Goal: Task Accomplishment & Management: Use online tool/utility

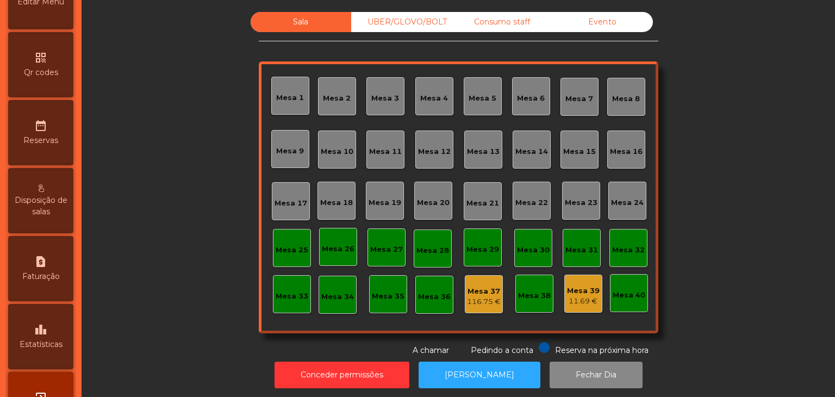
scroll to position [343, 0]
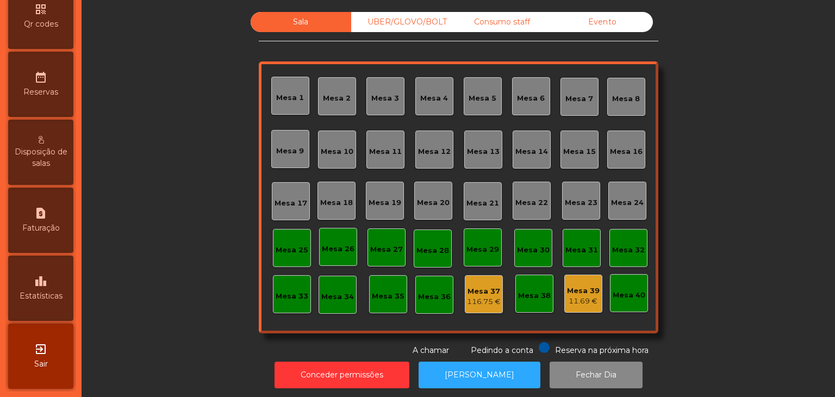
click at [45, 343] on icon "exit_to_app" at bounding box center [40, 348] width 13 height 13
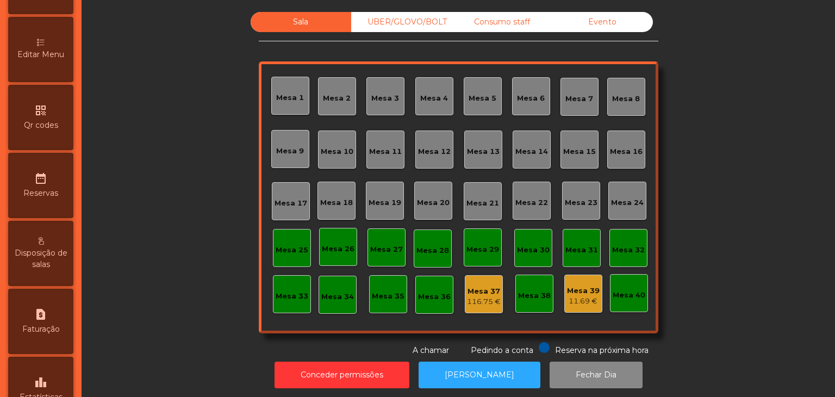
scroll to position [326, 0]
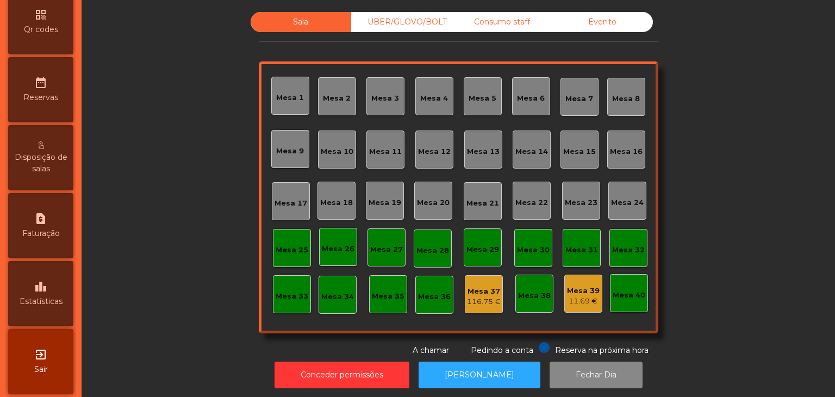
click at [54, 292] on div "leaderboard Estatísticas" at bounding box center [40, 293] width 65 height 65
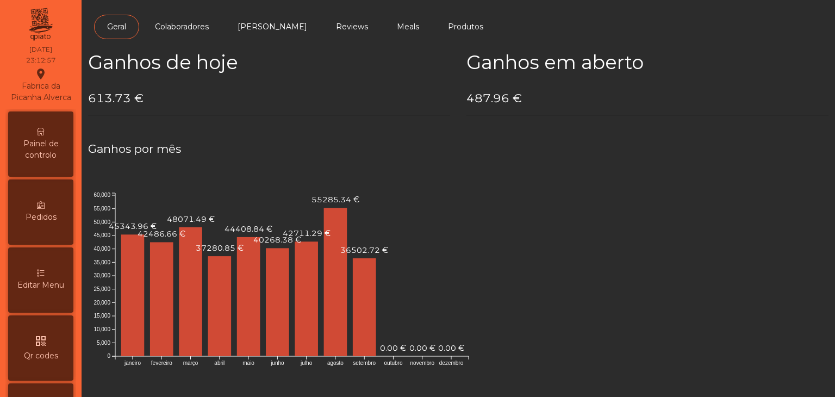
click at [39, 145] on div "Painel de controlo" at bounding box center [40, 143] width 65 height 65
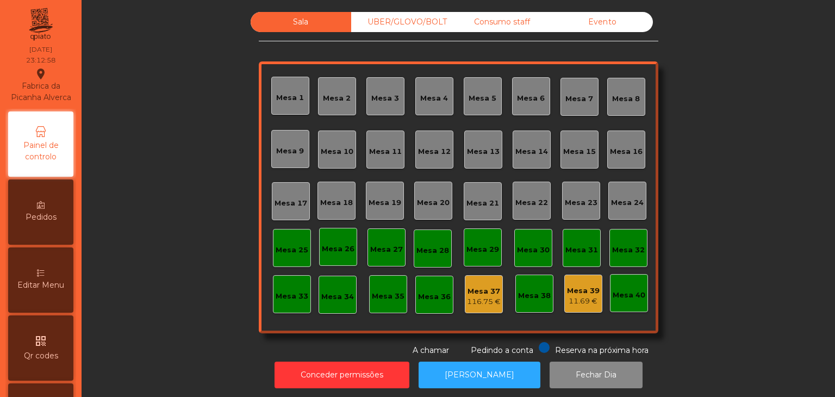
click at [606, 21] on div "Evento" at bounding box center [602, 22] width 101 height 20
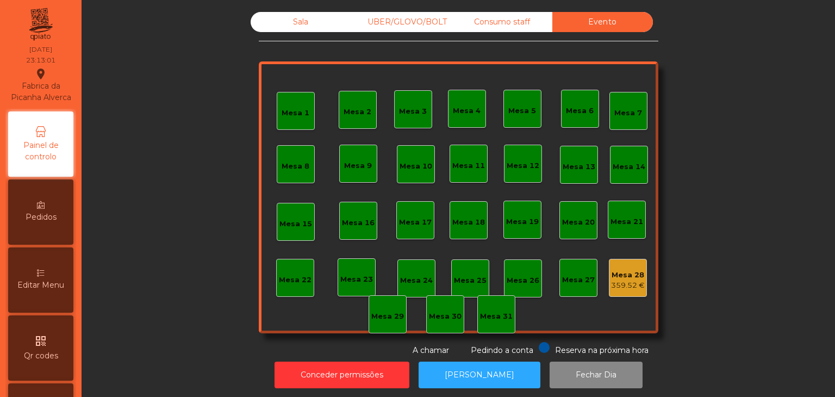
click at [622, 272] on div "Mesa 28" at bounding box center [628, 275] width 34 height 11
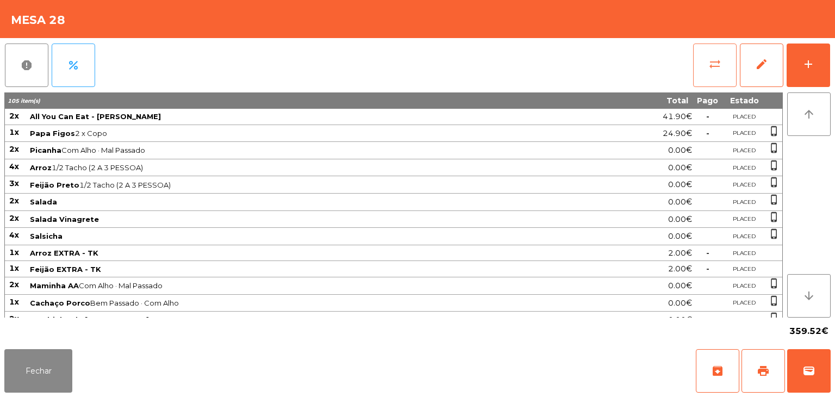
click at [707, 55] on button "sync_alt" at bounding box center [714, 64] width 43 height 43
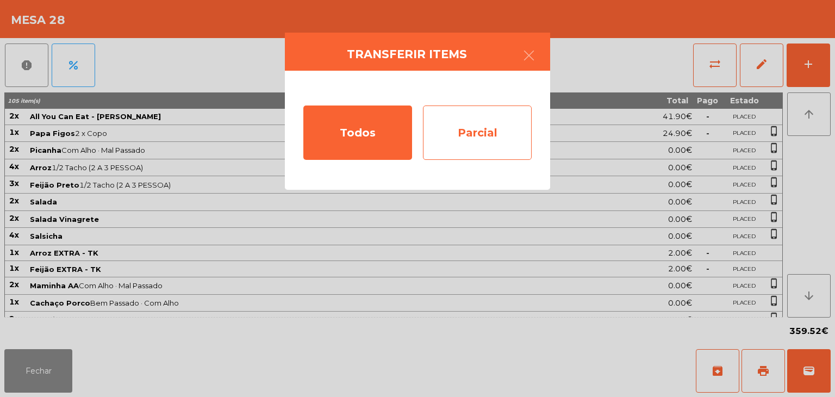
click at [512, 118] on div "Parcial" at bounding box center [477, 132] width 109 height 54
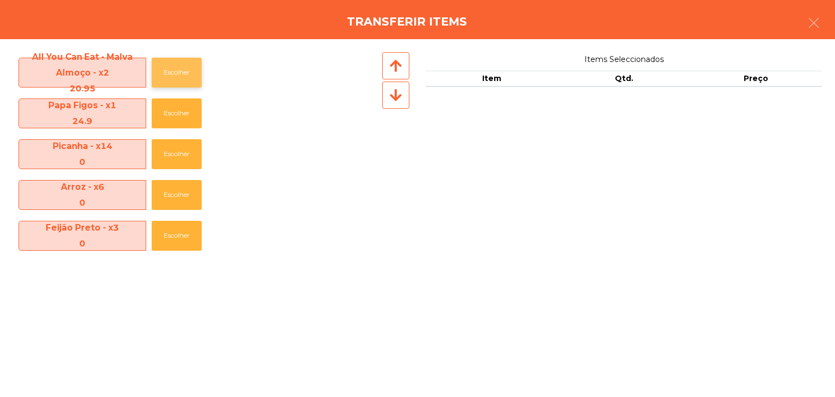
click at [197, 68] on button "Escolher" at bounding box center [177, 73] width 50 height 30
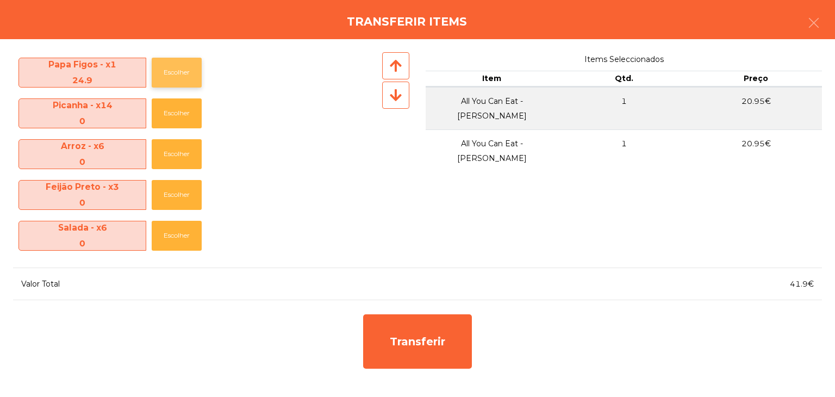
click at [184, 82] on button "Escolher" at bounding box center [177, 73] width 50 height 30
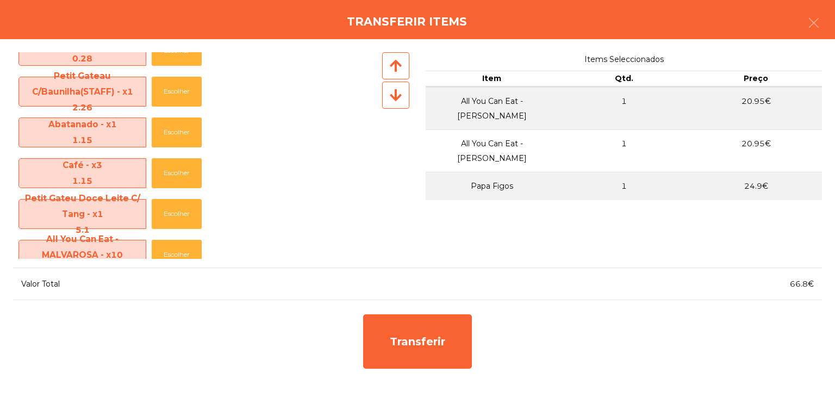
scroll to position [652, 0]
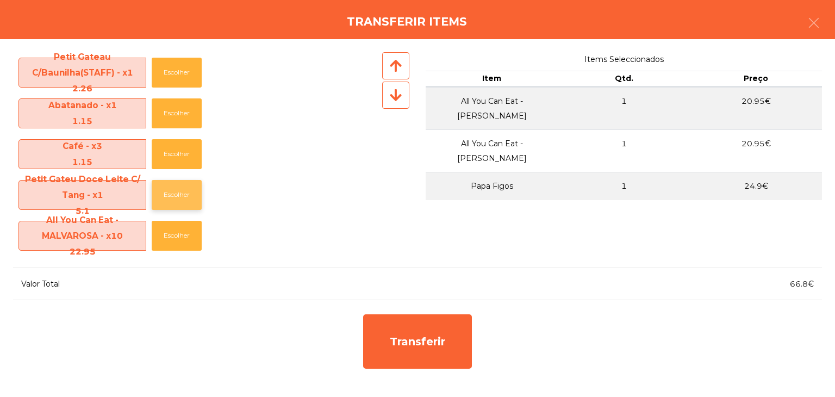
click at [180, 183] on button "Escolher" at bounding box center [177, 195] width 50 height 30
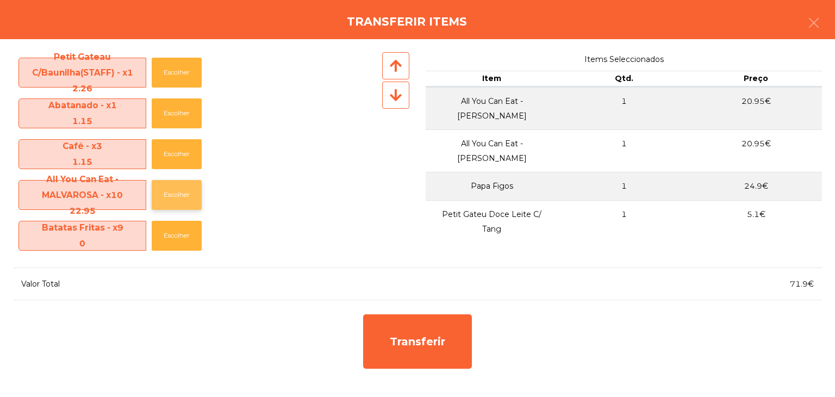
click at [181, 188] on button "Escolher" at bounding box center [177, 195] width 50 height 30
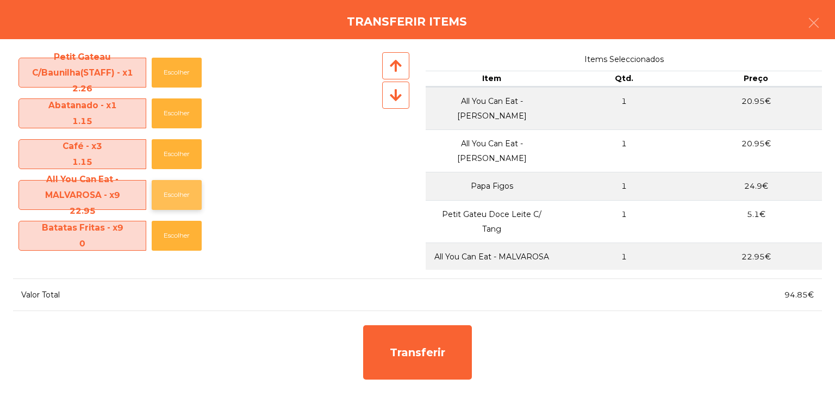
click at [181, 188] on button "Escolher" at bounding box center [177, 195] width 50 height 30
click at [180, 196] on button "Escolher" at bounding box center [177, 195] width 50 height 30
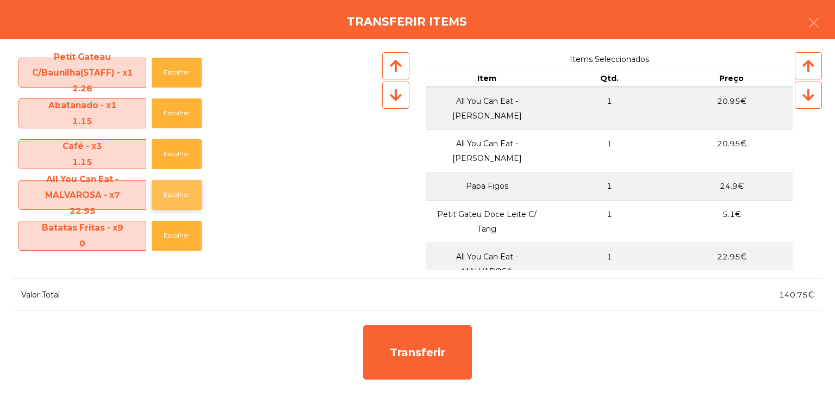
click at [183, 183] on button "Escolher" at bounding box center [177, 195] width 50 height 30
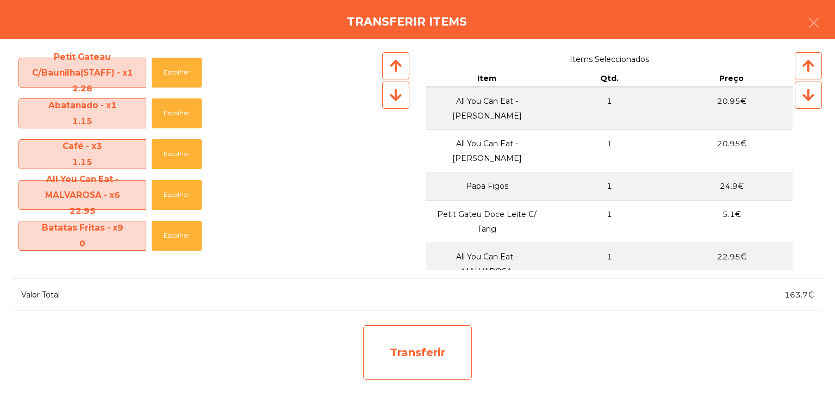
click at [396, 348] on div "Transferir" at bounding box center [417, 352] width 109 height 54
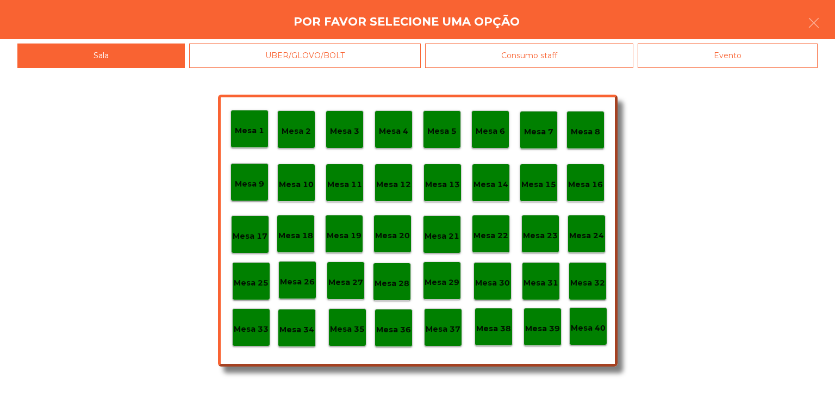
click at [444, 278] on p "Mesa 29" at bounding box center [442, 282] width 35 height 13
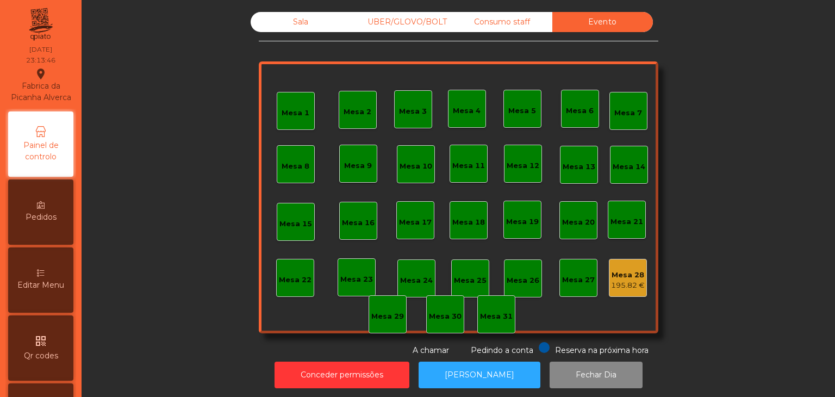
click at [615, 272] on div "Mesa 28" at bounding box center [628, 275] width 34 height 11
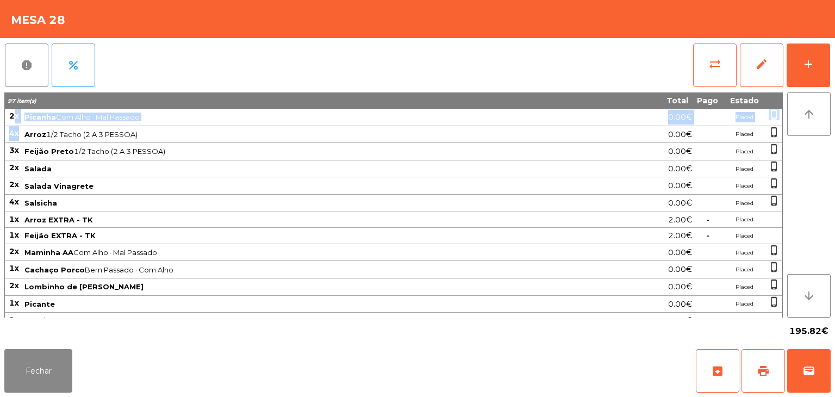
drag, startPoint x: 12, startPoint y: 111, endPoint x: 26, endPoint y: 131, distance: 24.6
click at [13, 116] on span "2x" at bounding box center [14, 116] width 10 height 10
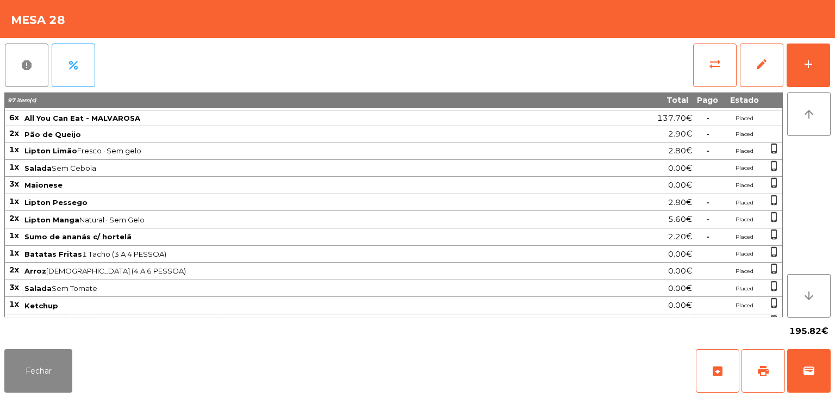
scroll to position [574, 0]
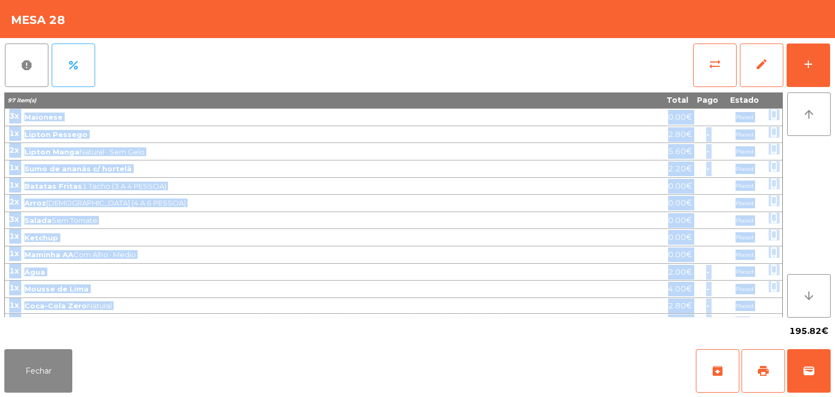
drag, startPoint x: 9, startPoint y: 114, endPoint x: 750, endPoint y: 307, distance: 765.6
copy tbody "2x Picanha Com Alho · Mal Passado 0.00€ Placed phone_iphone 4x Arroz 1/2 Tacho …"
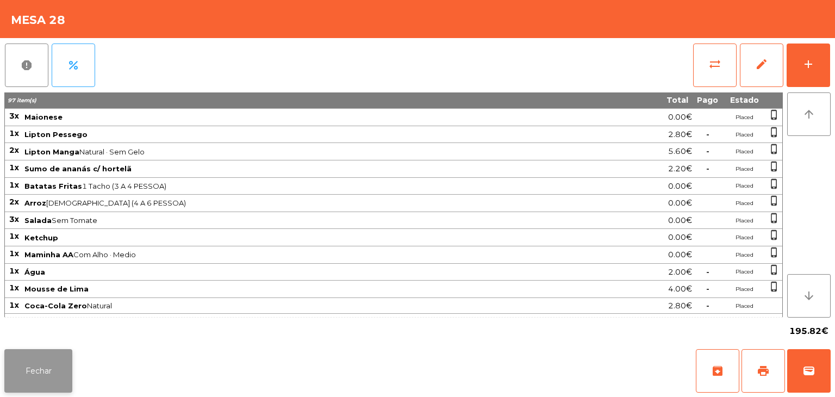
click at [57, 356] on button "Fechar" at bounding box center [38, 370] width 68 height 43
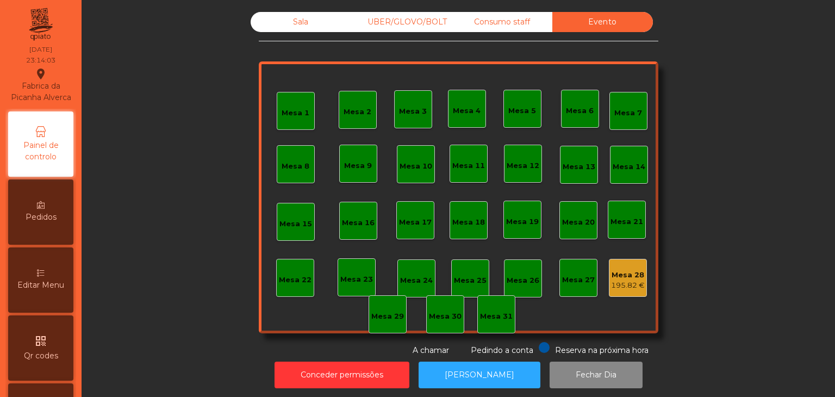
click at [333, 26] on div "Sala" at bounding box center [301, 22] width 101 height 20
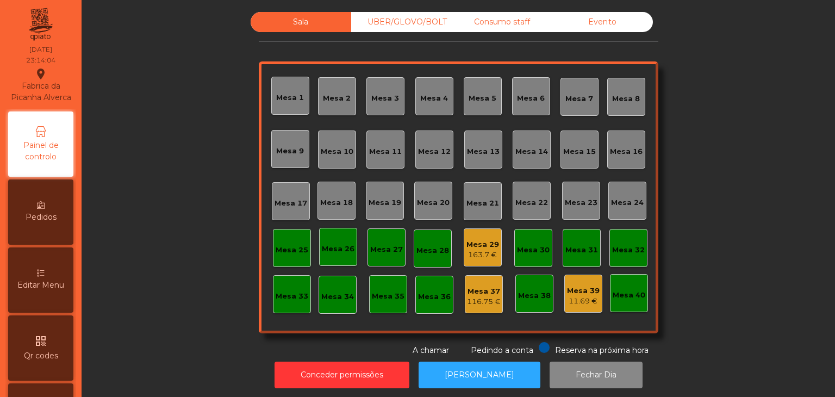
click at [475, 248] on div "Mesa 29" at bounding box center [482, 244] width 33 height 11
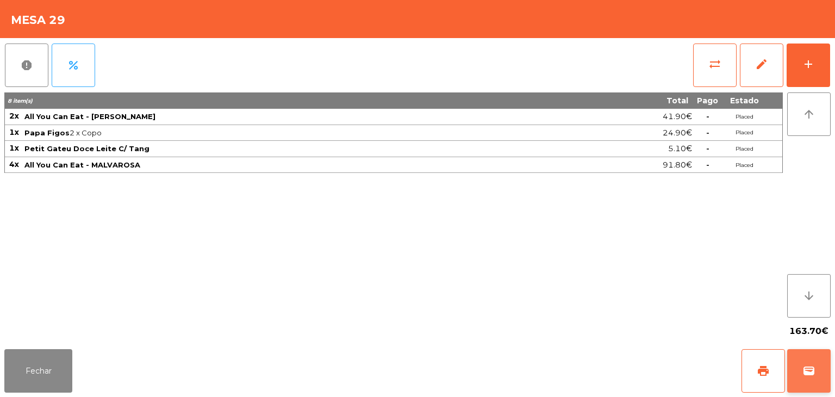
click at [813, 369] on span "wallet" at bounding box center [808, 370] width 13 height 13
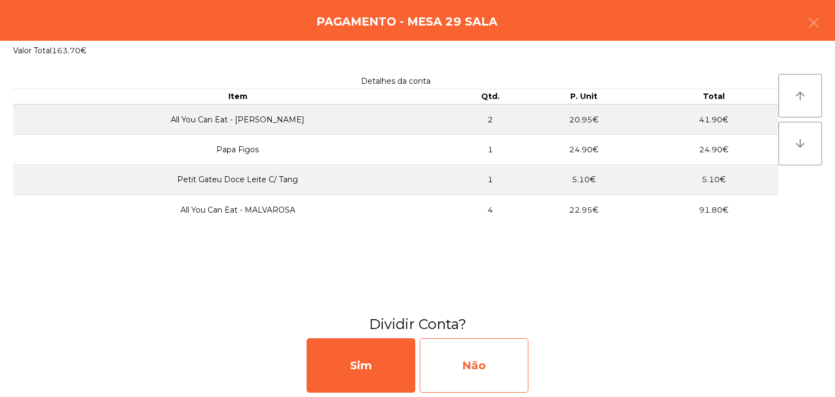
click at [484, 357] on div "Não" at bounding box center [474, 365] width 109 height 54
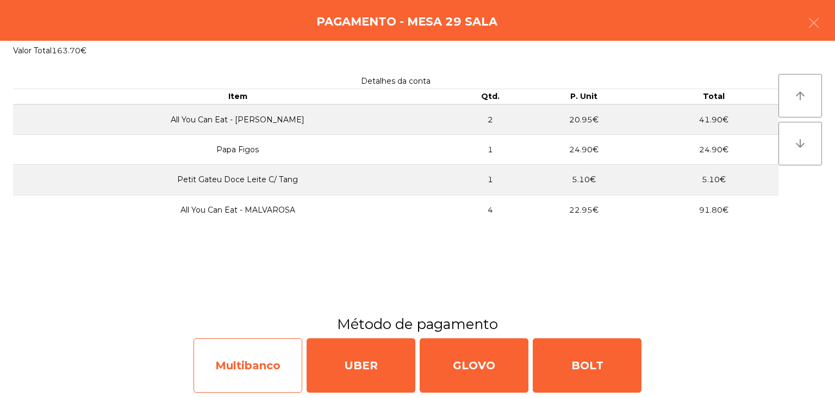
click at [270, 344] on div "Multibanco" at bounding box center [248, 365] width 109 height 54
select select "**"
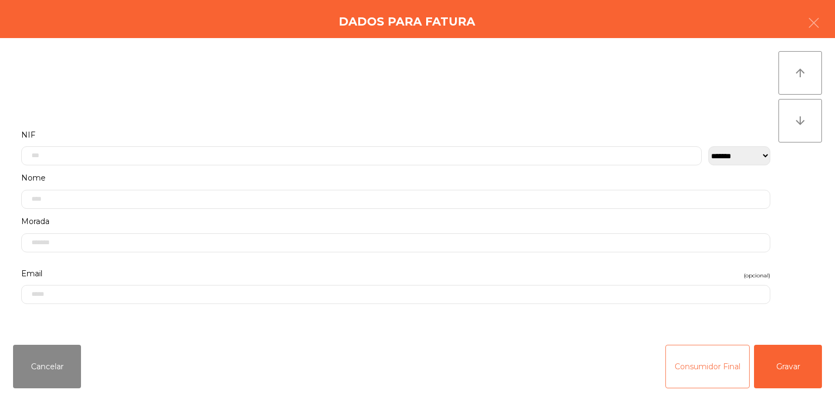
drag, startPoint x: 696, startPoint y: 372, endPoint x: 645, endPoint y: 364, distance: 51.2
click at [696, 373] on button "Consumidor Final" at bounding box center [707, 366] width 84 height 43
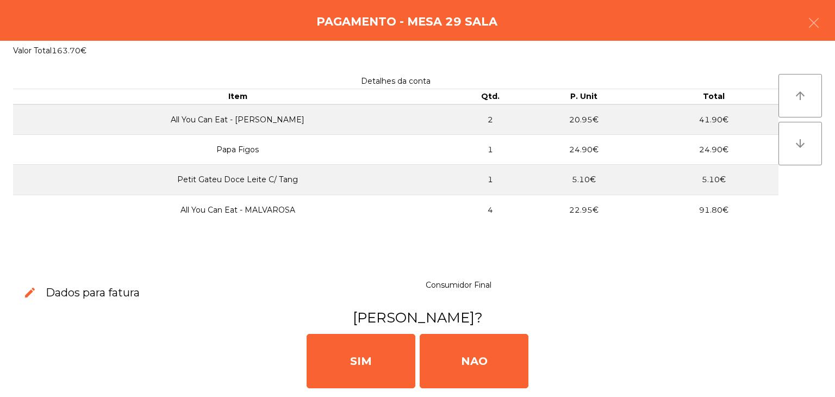
click at [488, 329] on div "SIM NAO" at bounding box center [417, 359] width 826 height 65
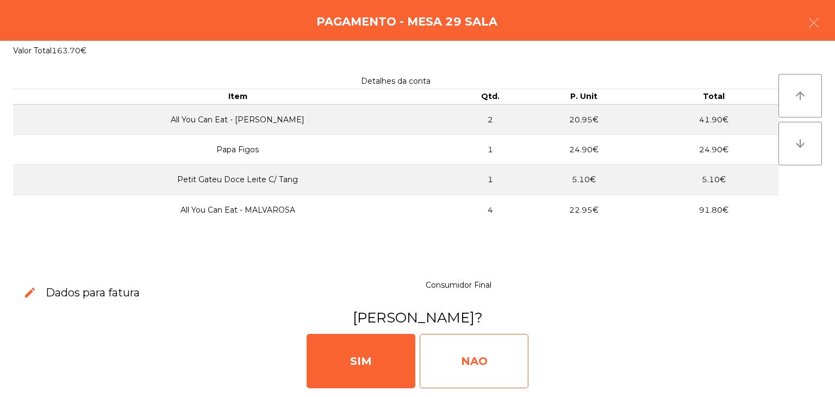
click at [483, 340] on div "NAO" at bounding box center [474, 361] width 109 height 54
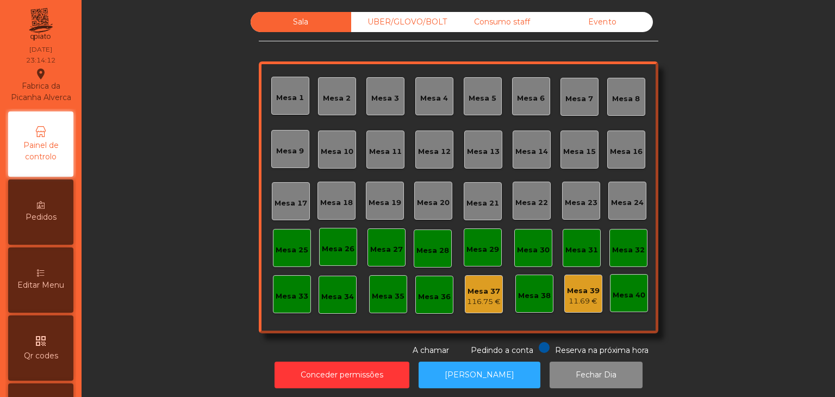
click at [613, 20] on div "Evento" at bounding box center [602, 22] width 101 height 20
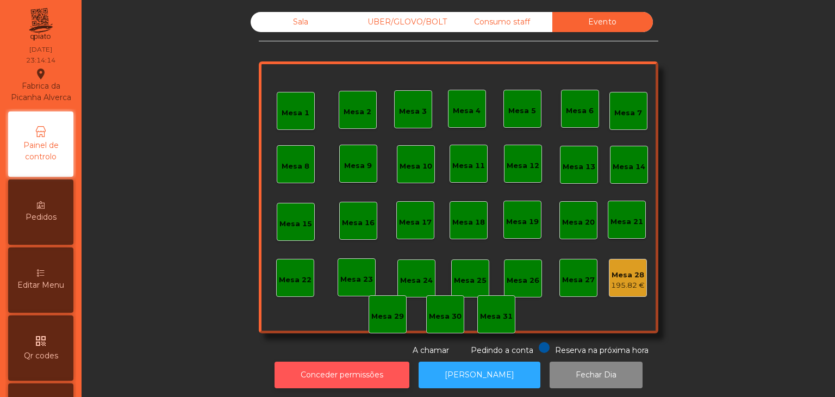
click at [367, 361] on button "Conceder permissões" at bounding box center [341, 374] width 135 height 27
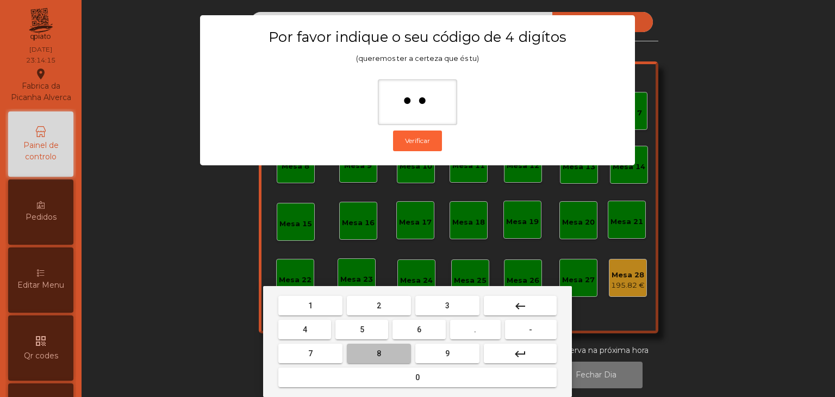
type input "***"
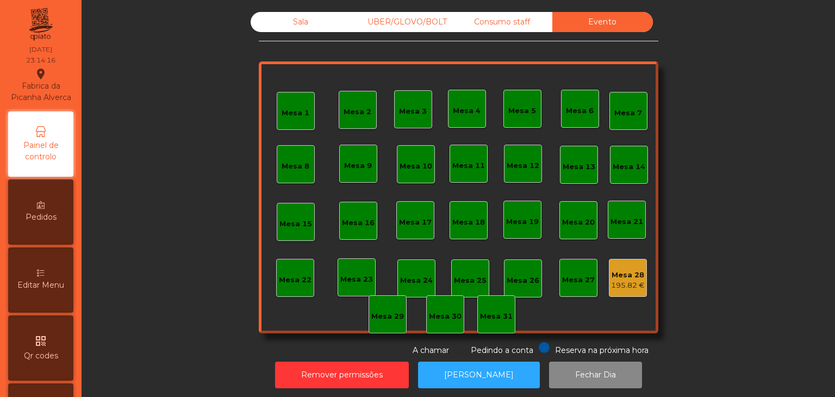
click at [633, 290] on div "195.82 €" at bounding box center [628, 285] width 34 height 11
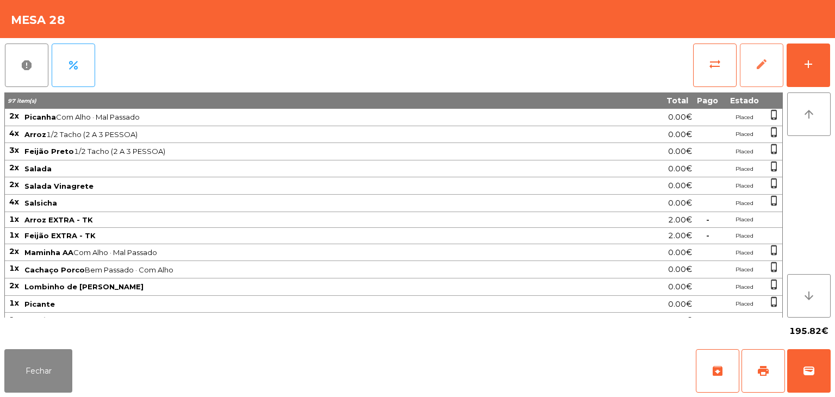
click at [752, 82] on button "edit" at bounding box center [761, 64] width 43 height 43
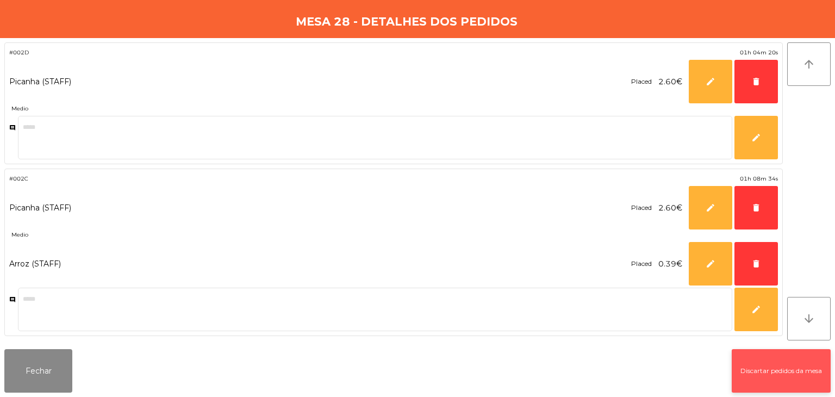
click at [787, 367] on button "Discartar pedidos da mesa" at bounding box center [781, 370] width 99 height 43
